Goal: Book appointment/travel/reservation

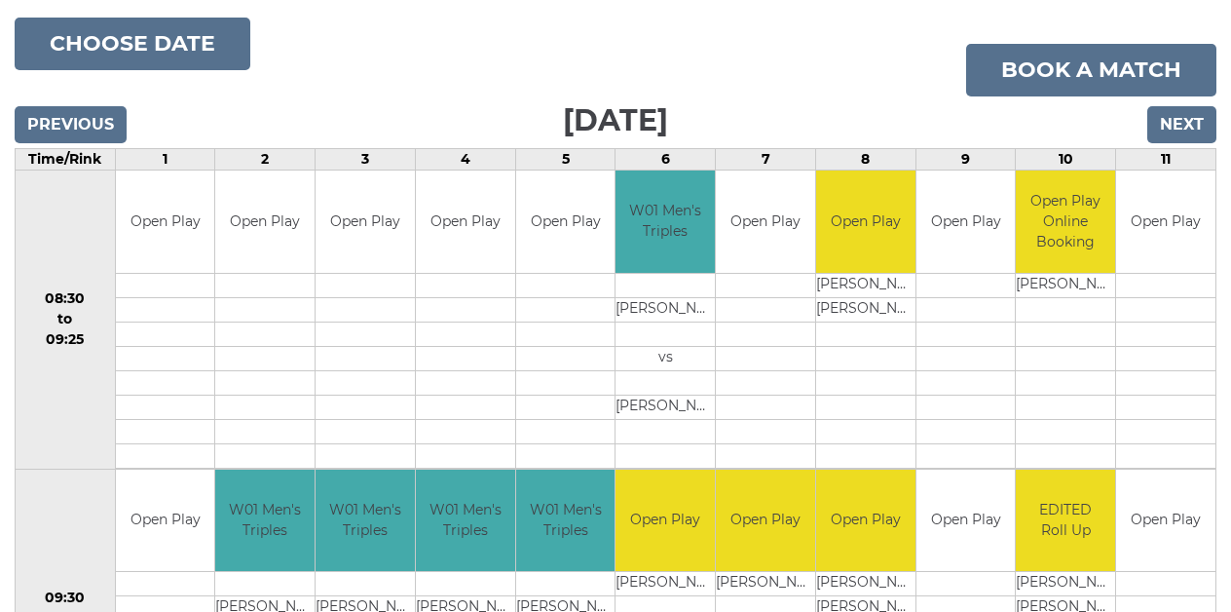
scroll to position [235, 0]
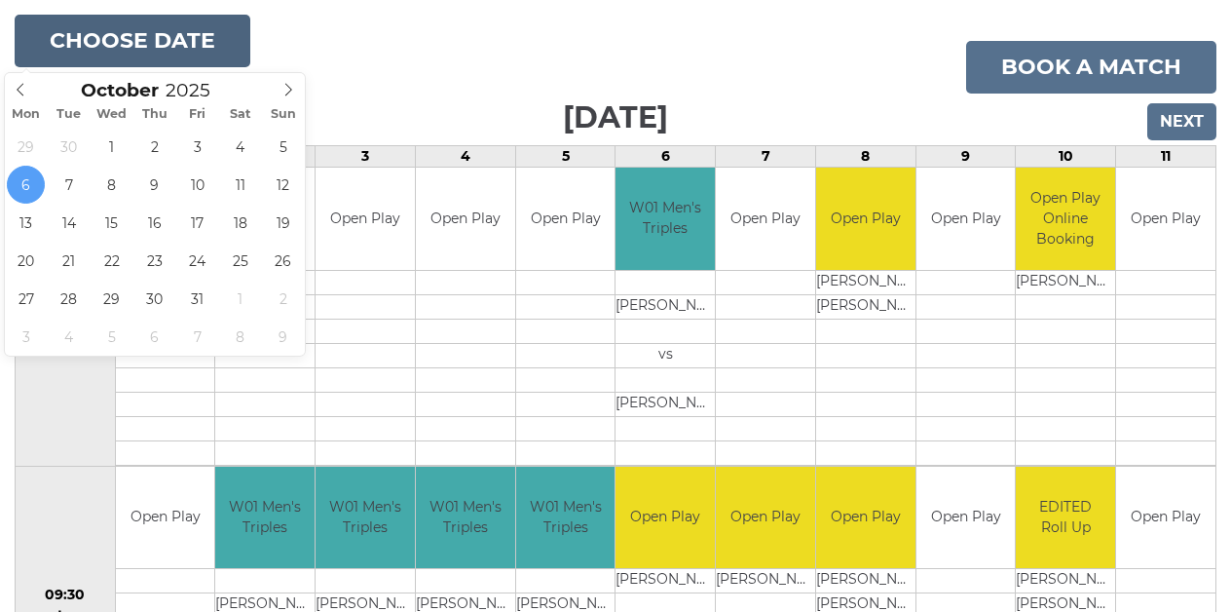
click at [137, 39] on button "Choose date" at bounding box center [133, 41] width 236 height 53
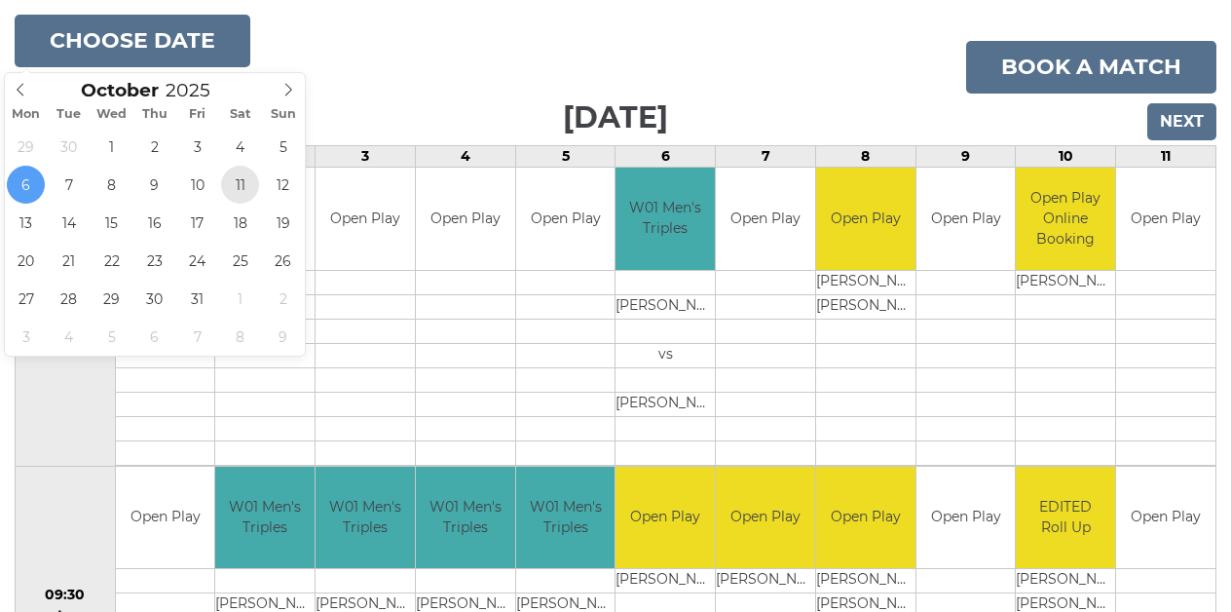
type input "[DATE]"
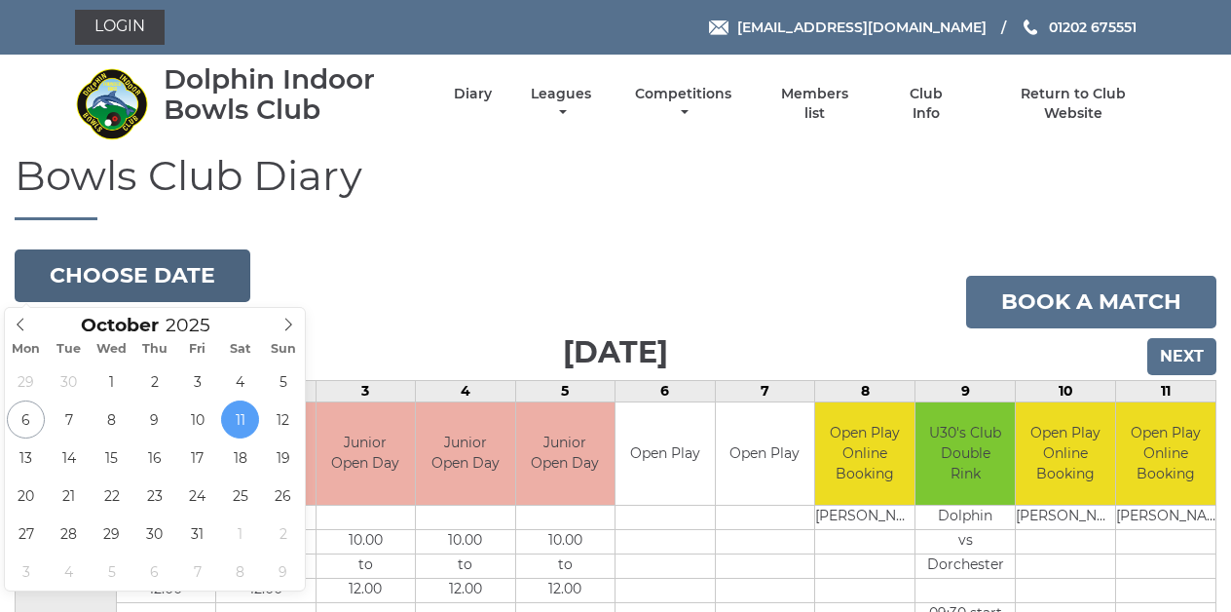
click at [147, 280] on button "Choose date" at bounding box center [133, 275] width 236 height 53
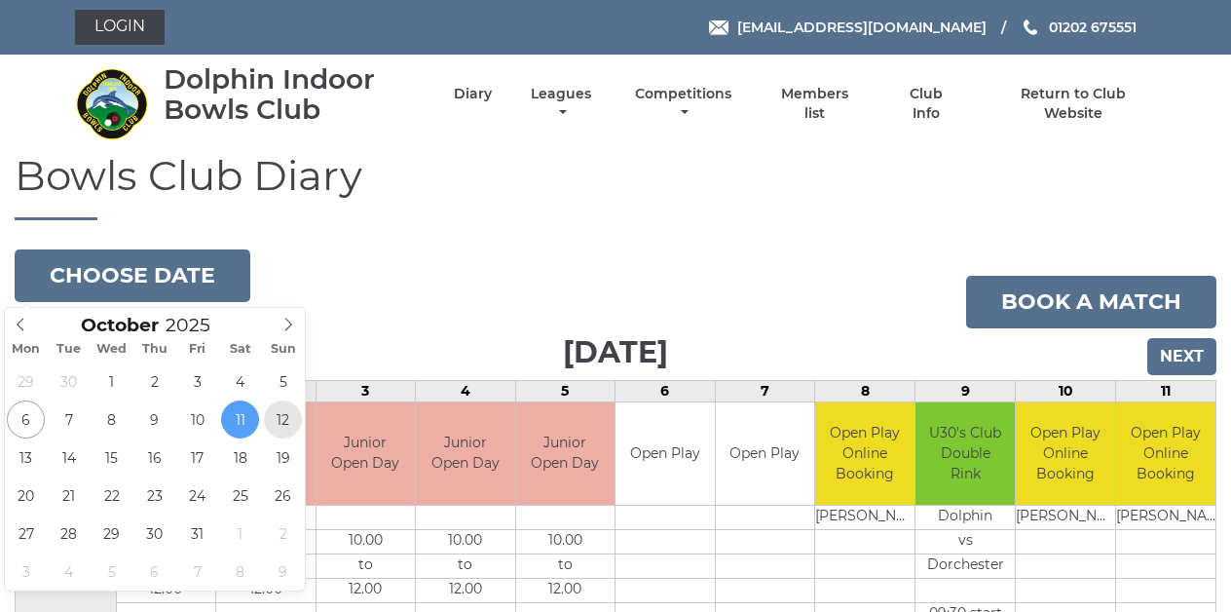
type input "2025-10-12"
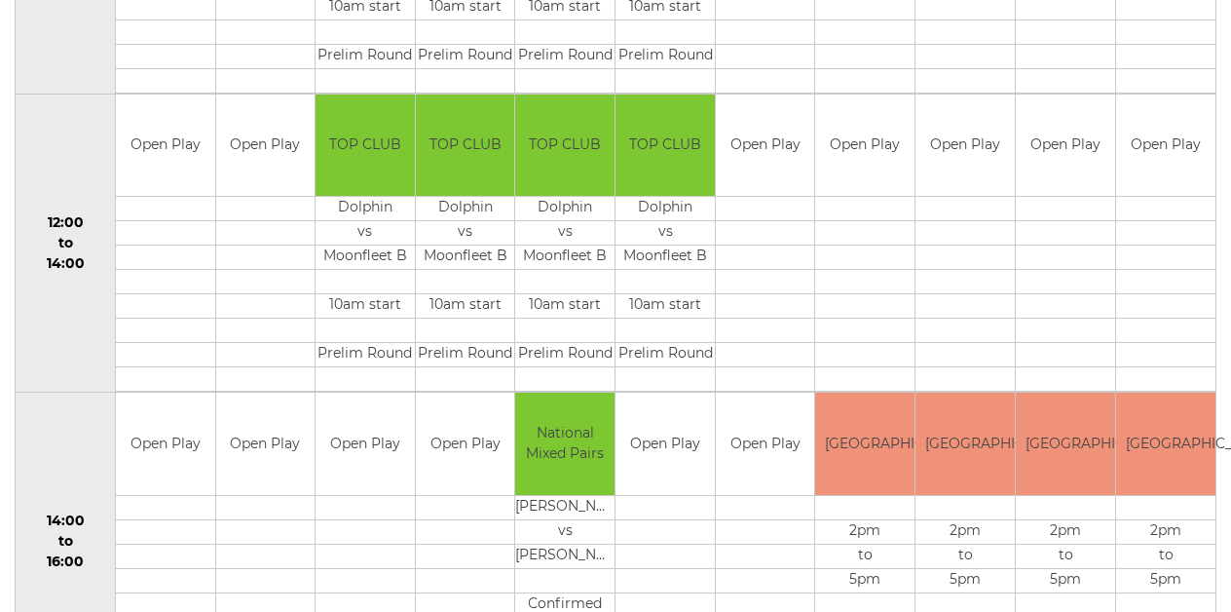
scroll to position [604, 0]
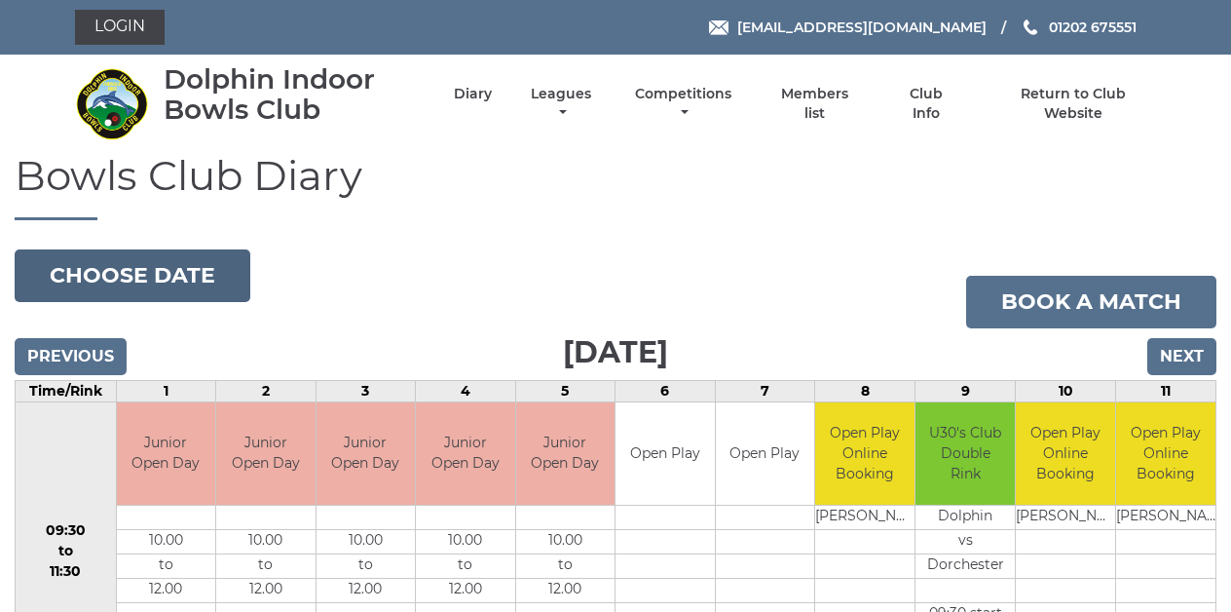
click at [165, 279] on button "Choose date" at bounding box center [133, 275] width 236 height 53
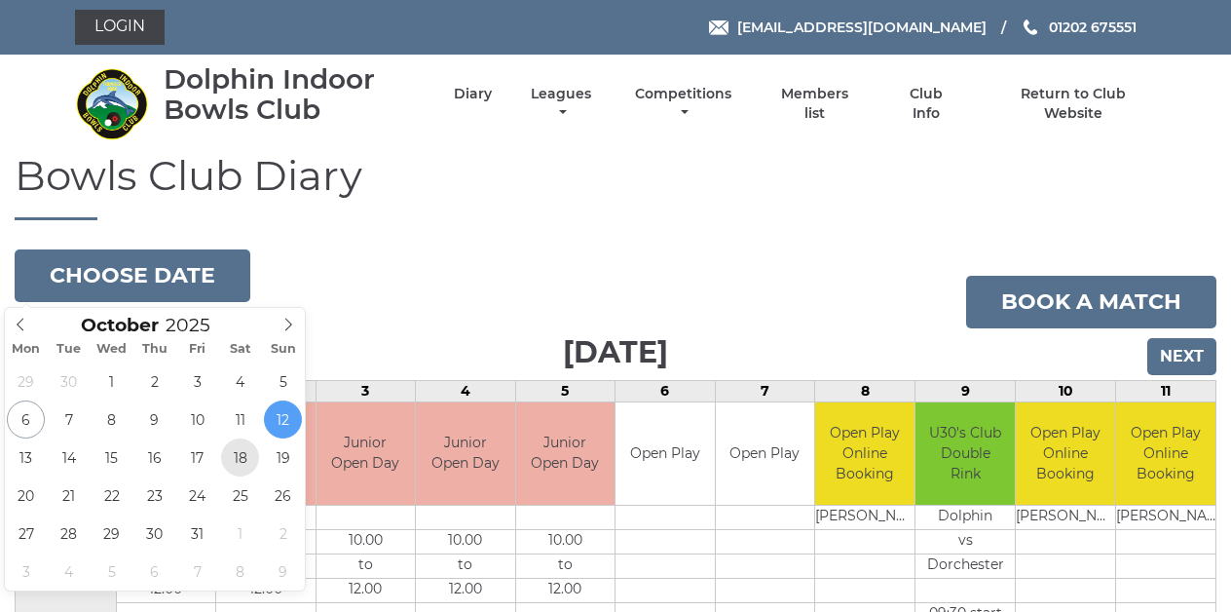
type input "[DATE]"
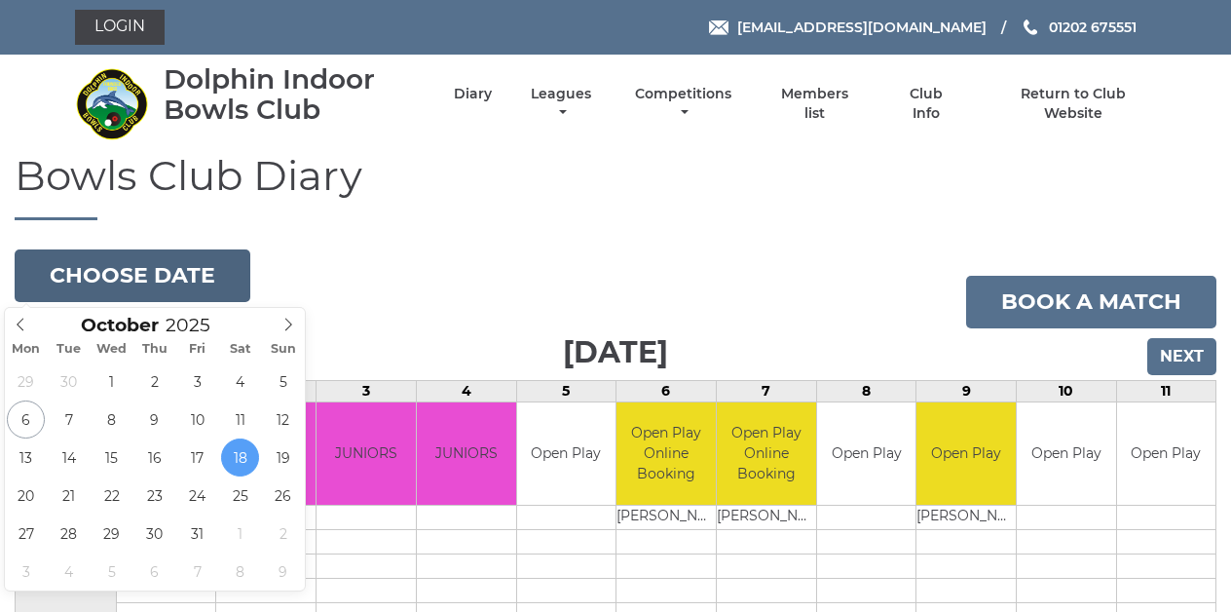
click at [147, 277] on button "Choose date" at bounding box center [133, 275] width 236 height 53
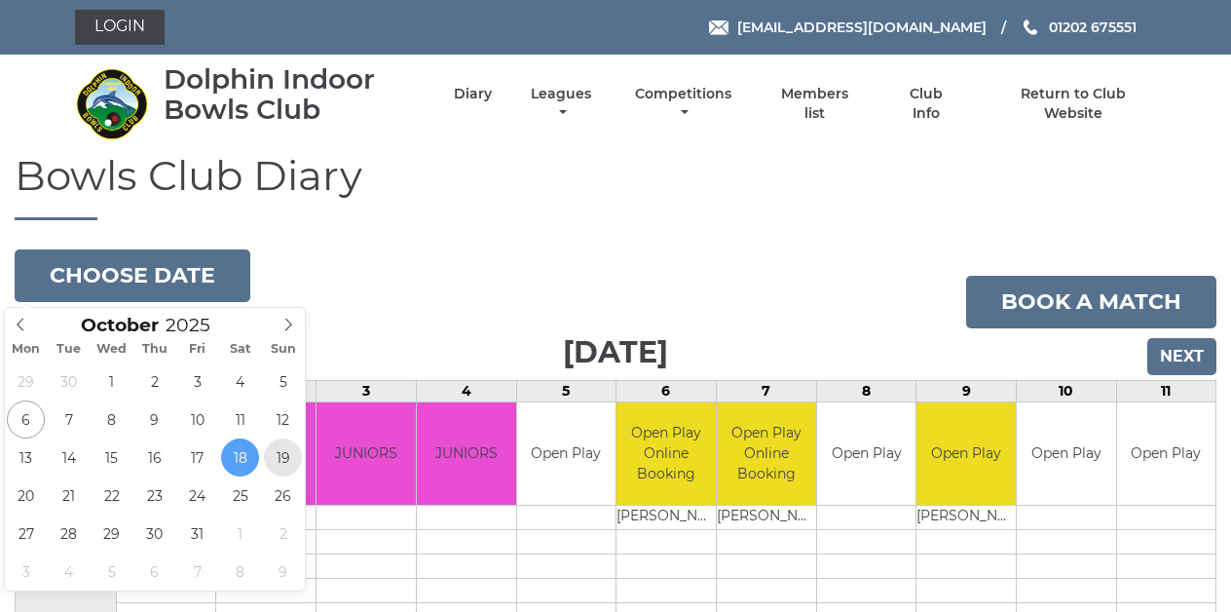
type input "[DATE]"
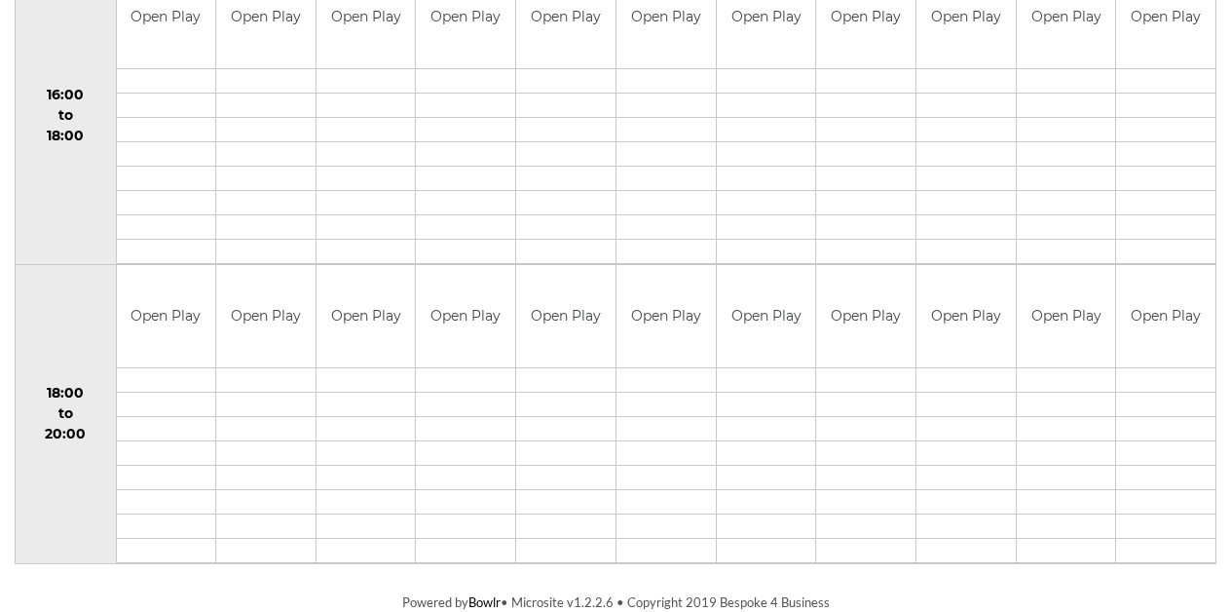
scroll to position [1332, 0]
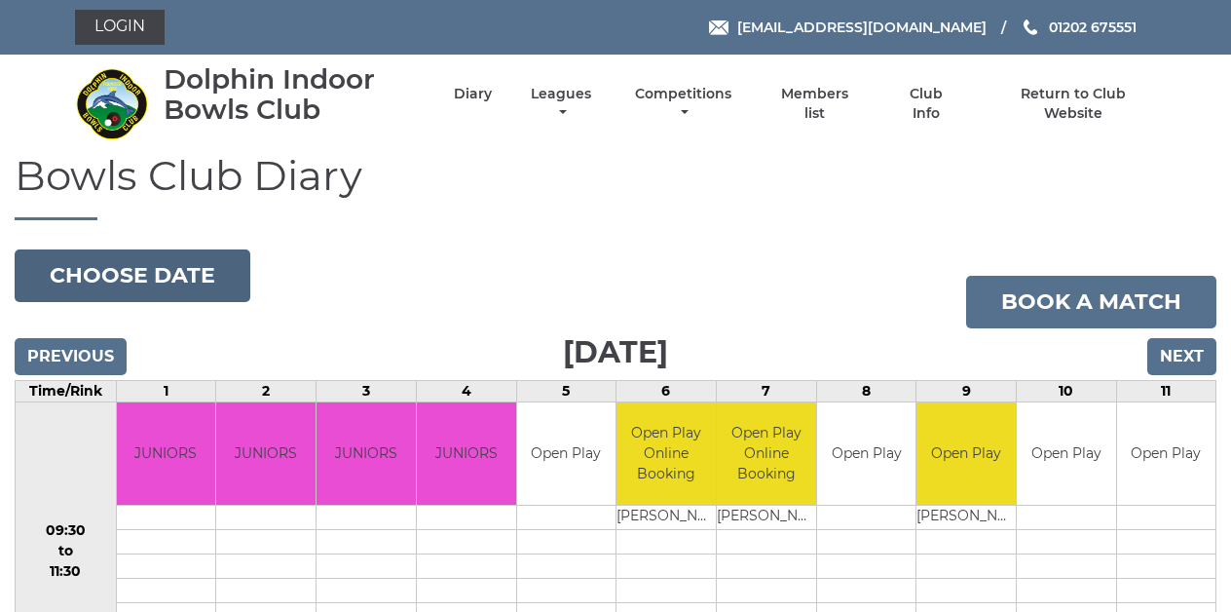
click at [174, 284] on button "Choose date" at bounding box center [133, 275] width 236 height 53
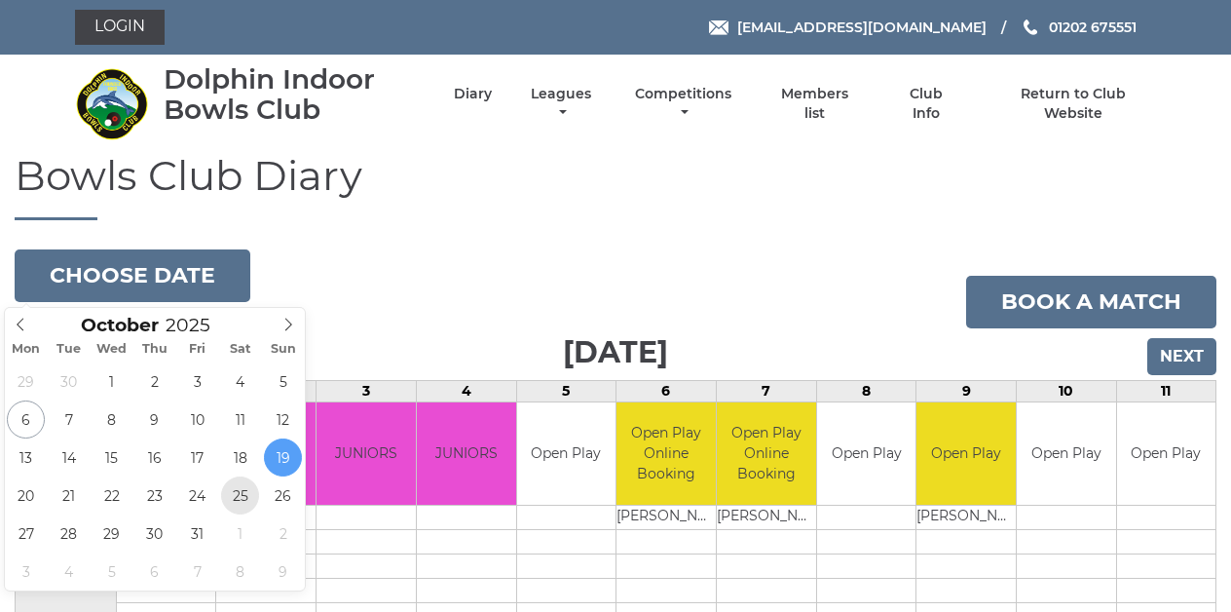
type input "[DATE]"
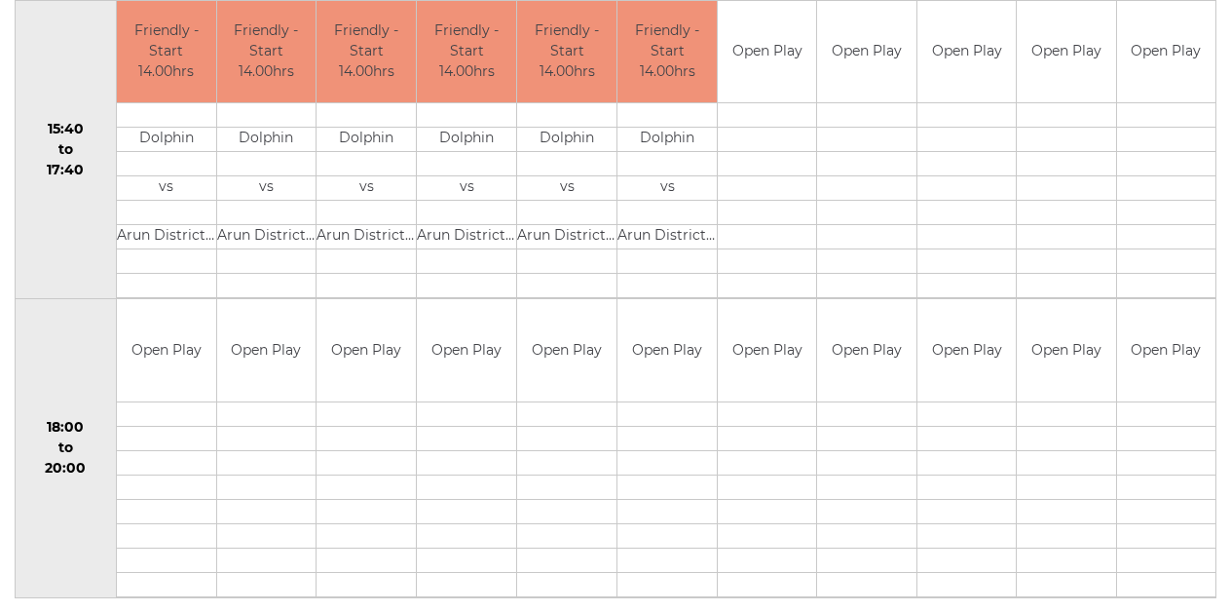
scroll to position [1315, 0]
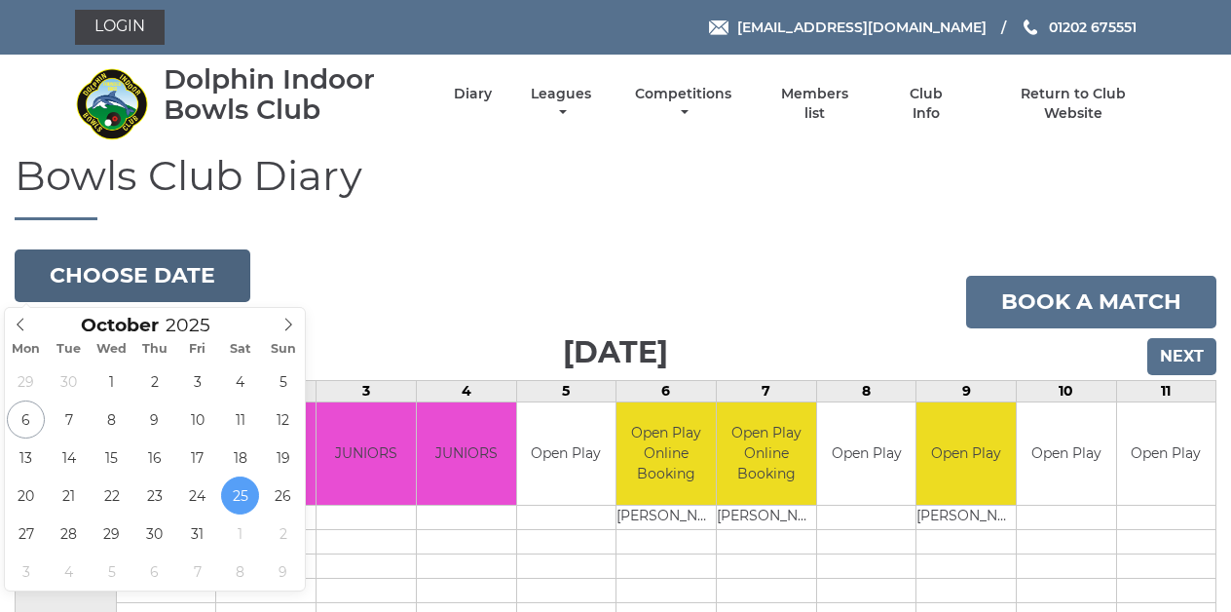
click at [186, 282] on button "Choose date" at bounding box center [133, 275] width 236 height 53
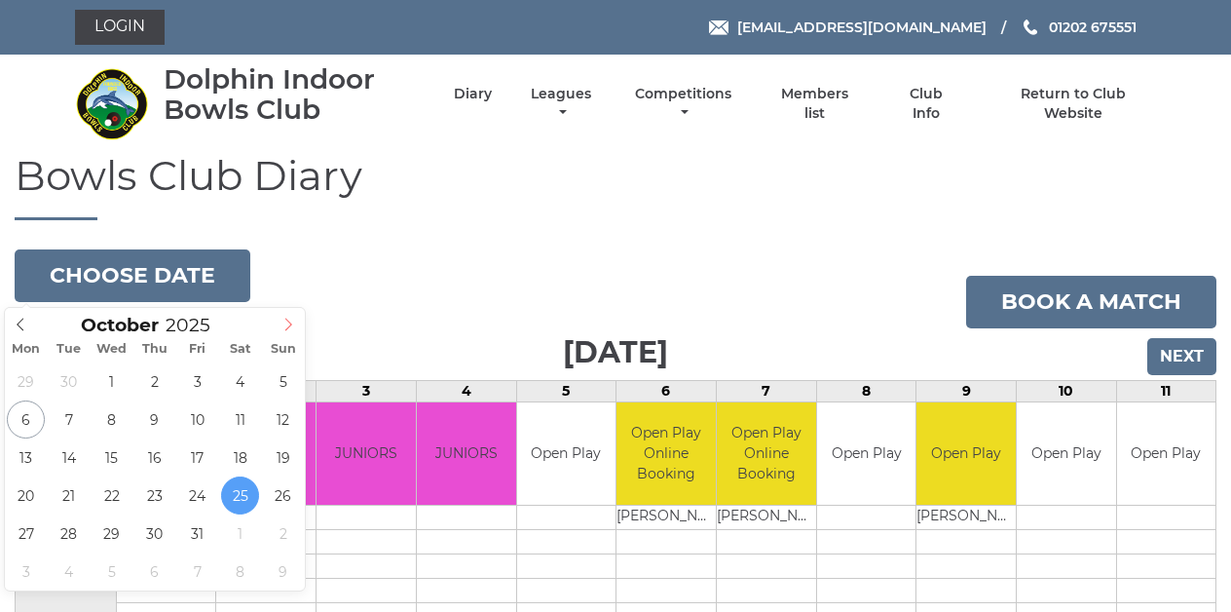
click at [289, 324] on icon at bounding box center [289, 325] width 14 height 14
type input "[DATE]"
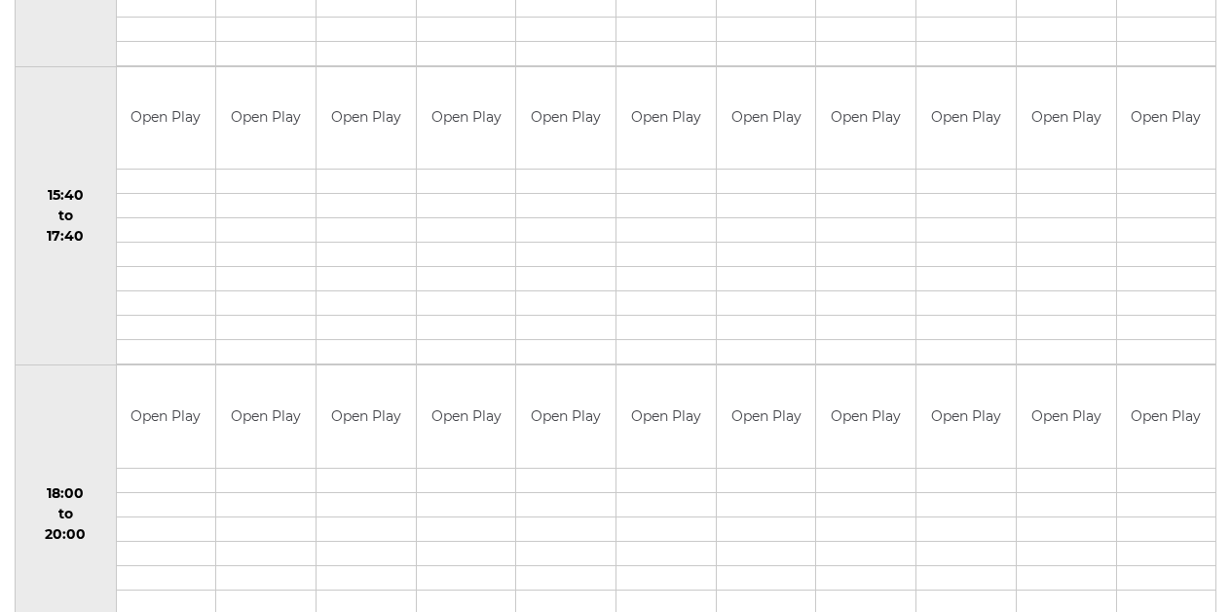
scroll to position [1233, 0]
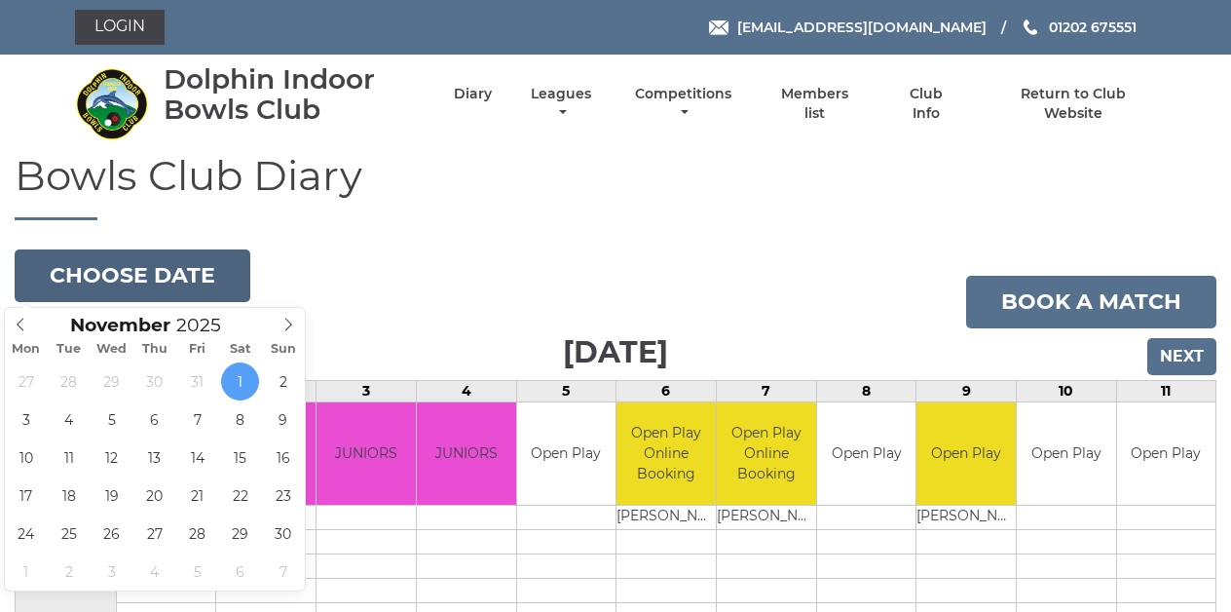
click at [180, 273] on button "Choose date" at bounding box center [133, 275] width 236 height 53
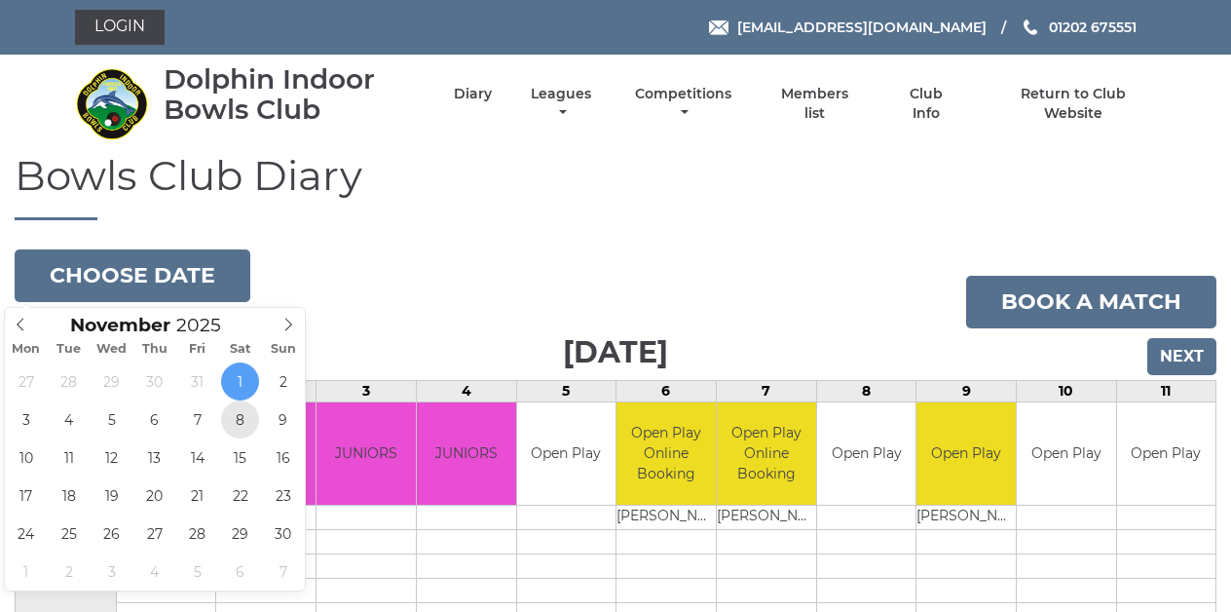
type input "[DATE]"
